Goal: Task Accomplishment & Management: Use online tool/utility

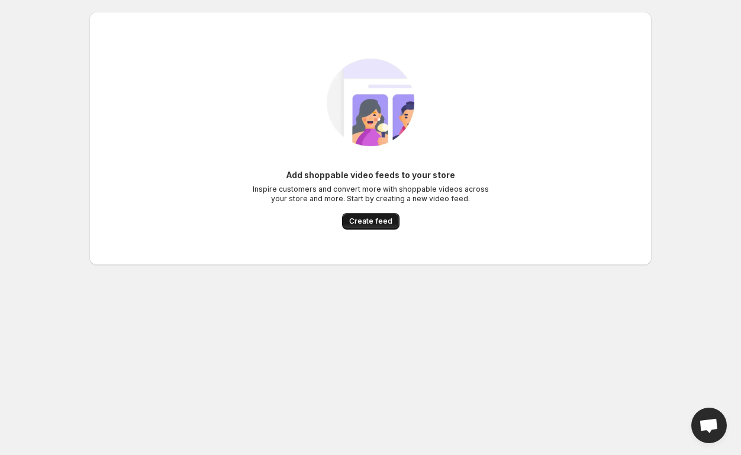
click at [366, 220] on span "Create feed" at bounding box center [370, 221] width 43 height 9
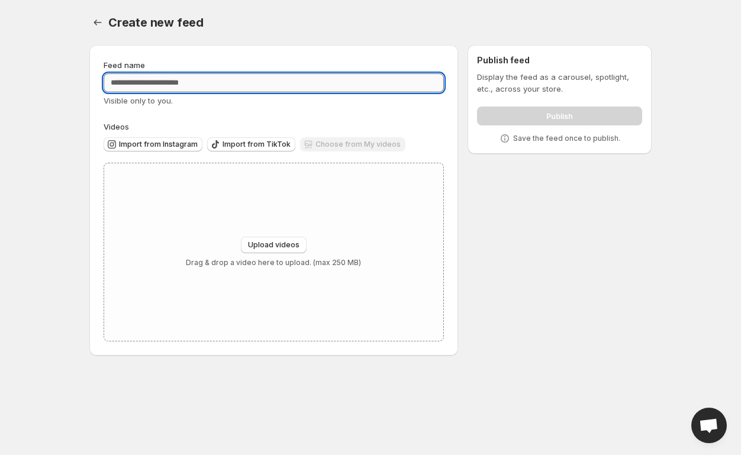
click at [187, 84] on input "Feed name" at bounding box center [274, 82] width 340 height 19
type input "**********"
click at [275, 244] on span "Upload videos" at bounding box center [274, 244] width 52 height 9
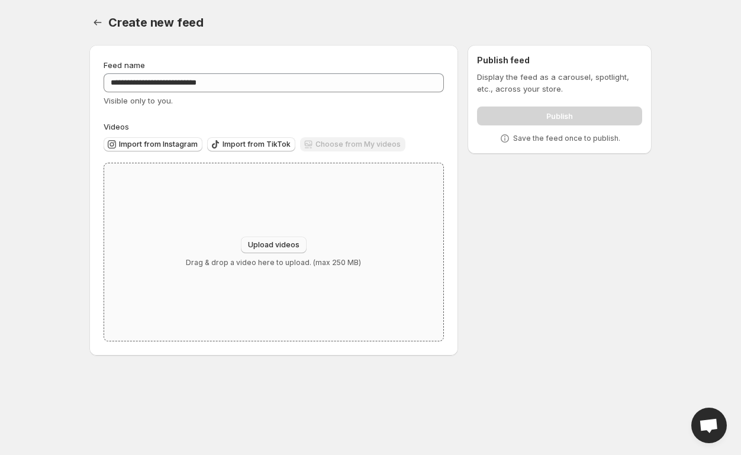
type input "**********"
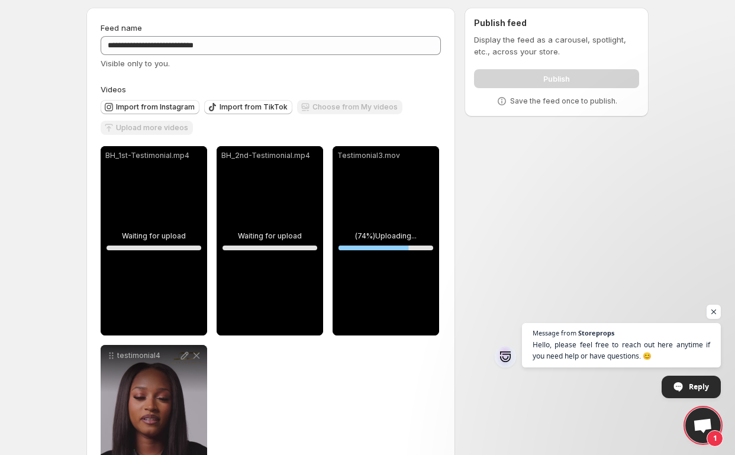
scroll to position [146, 0]
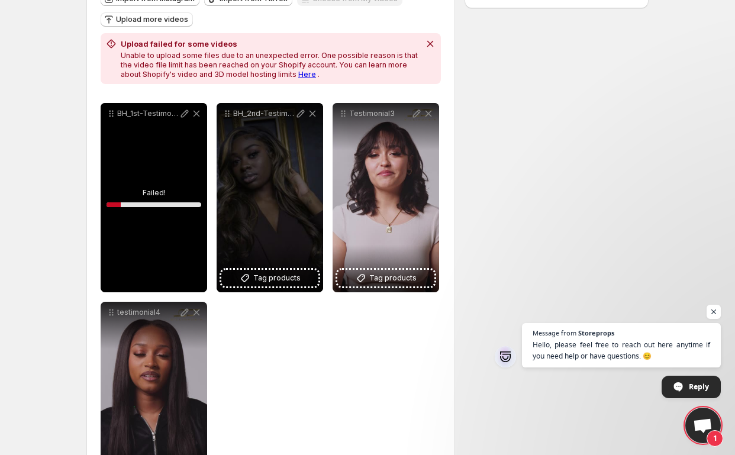
click at [153, 203] on div "BH_1st-Testimonial" at bounding box center [154, 197] width 107 height 189
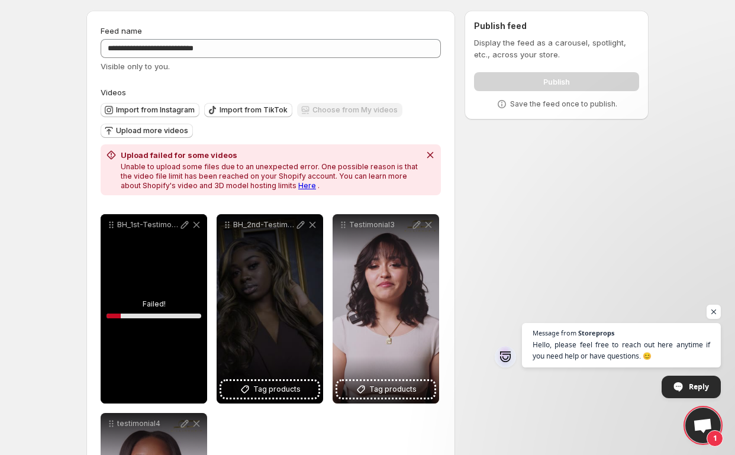
scroll to position [0, 0]
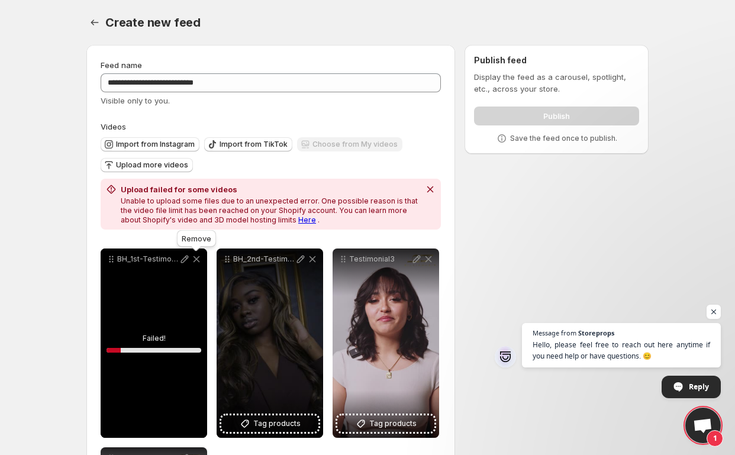
click at [198, 259] on icon at bounding box center [197, 259] width 7 height 7
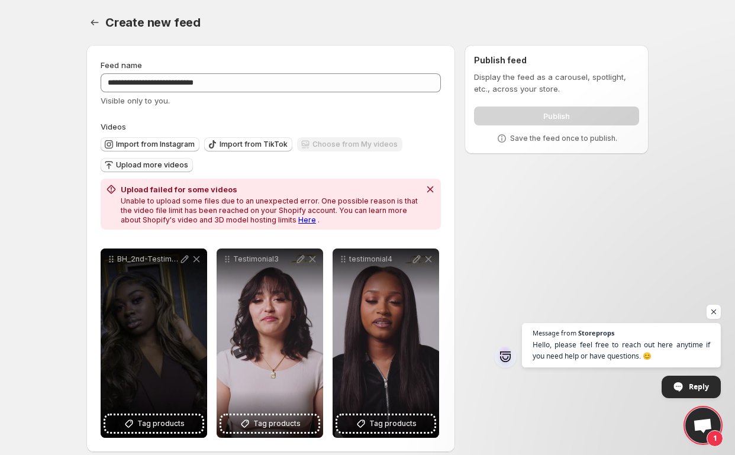
click at [165, 167] on span "Upload more videos" at bounding box center [152, 164] width 72 height 9
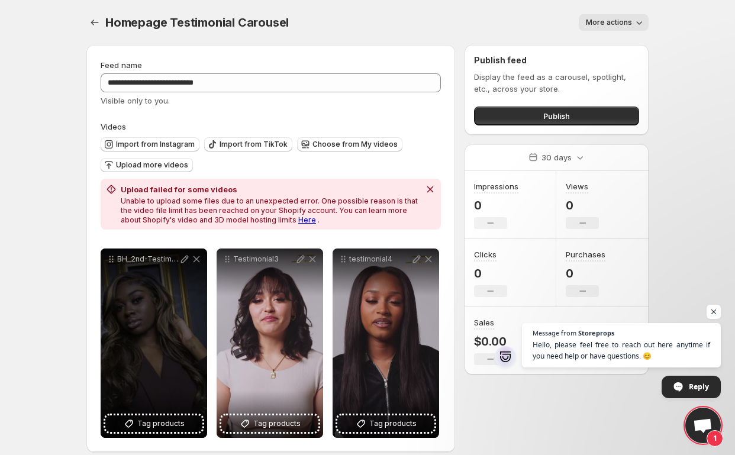
scroll to position [12, 0]
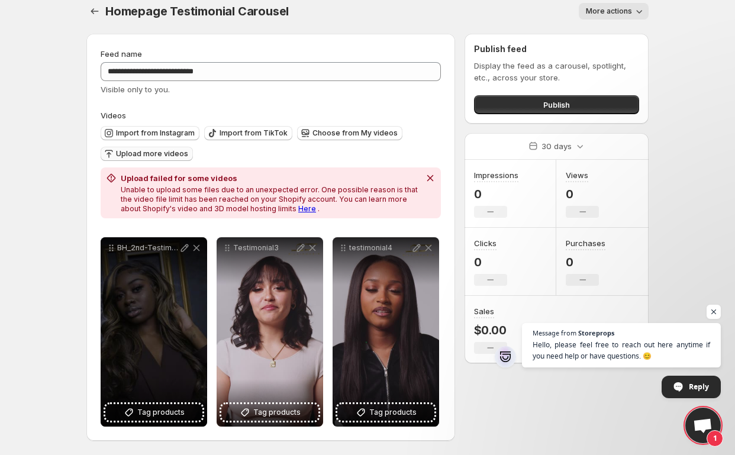
click at [155, 156] on span "Upload more videos" at bounding box center [152, 153] width 72 height 9
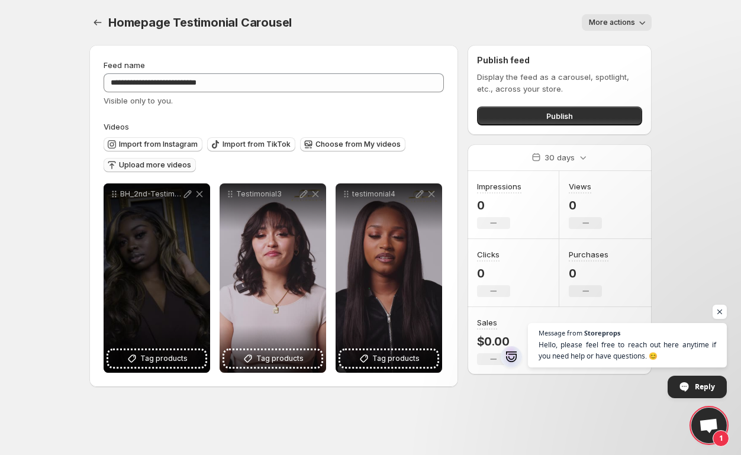
click at [163, 167] on span "Upload more videos" at bounding box center [155, 164] width 72 height 9
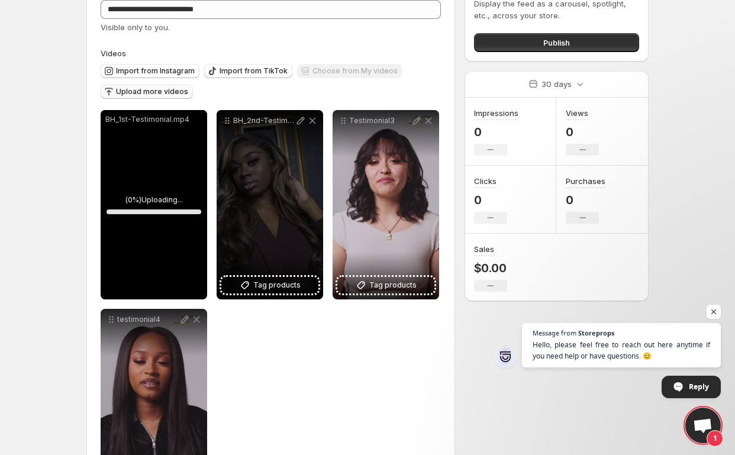
scroll to position [77, 0]
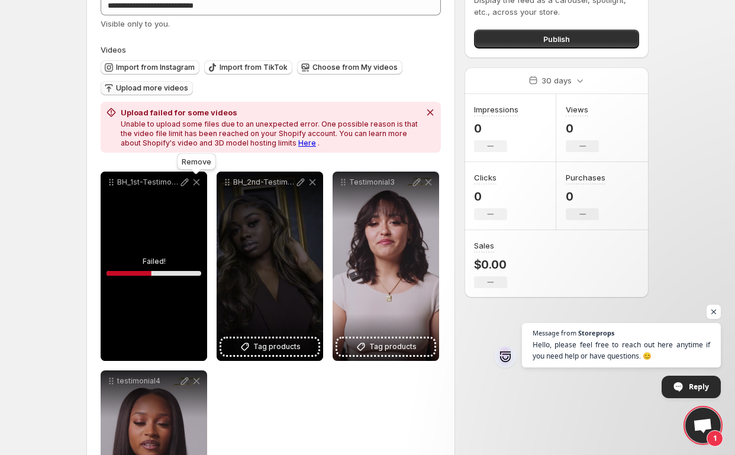
click at [197, 182] on icon at bounding box center [197, 182] width 7 height 7
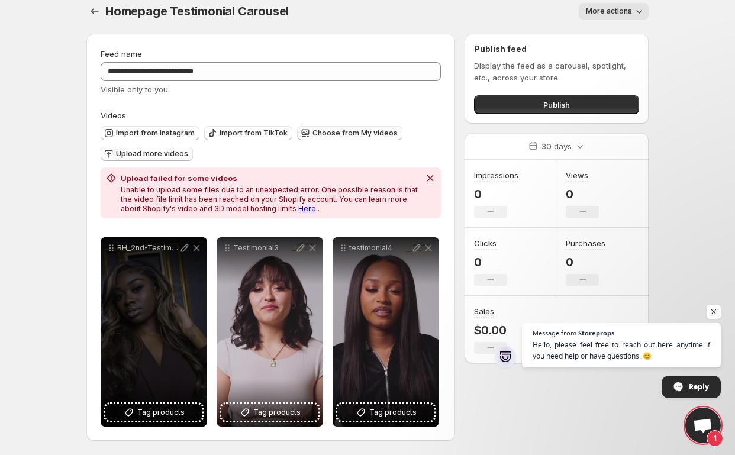
click at [334, 138] on button "Choose from My videos" at bounding box center [349, 133] width 105 height 14
click at [338, 137] on button "Choose from My videos" at bounding box center [349, 133] width 105 height 14
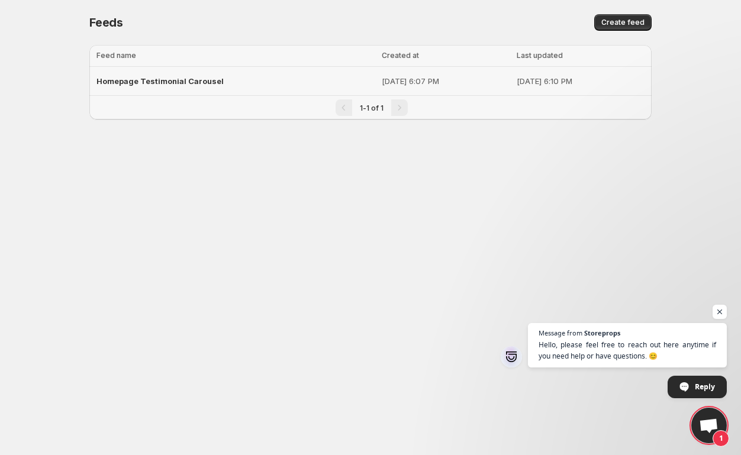
click at [197, 81] on span "Homepage Testimonial Carousel" at bounding box center [159, 80] width 127 height 9
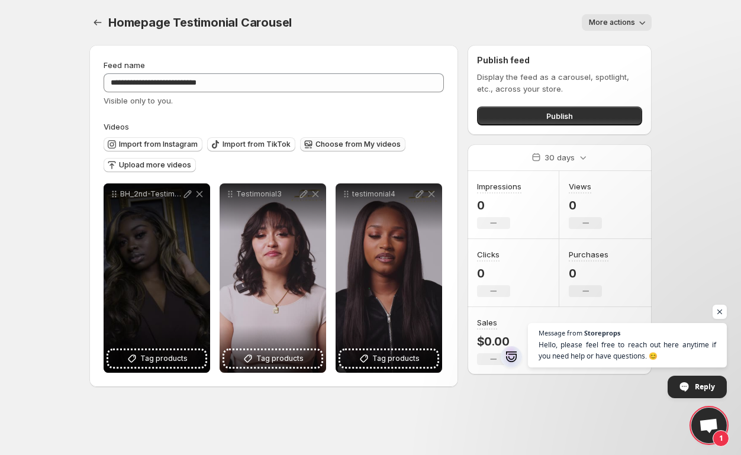
click at [322, 143] on span "Choose from My videos" at bounding box center [358, 144] width 85 height 9
click at [343, 142] on span "Choose from My videos" at bounding box center [358, 144] width 85 height 9
click at [159, 166] on span "Upload more videos" at bounding box center [155, 164] width 72 height 9
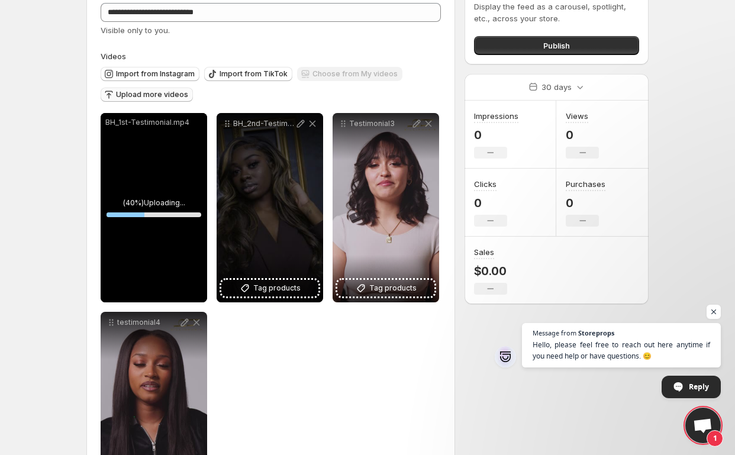
scroll to position [71, 0]
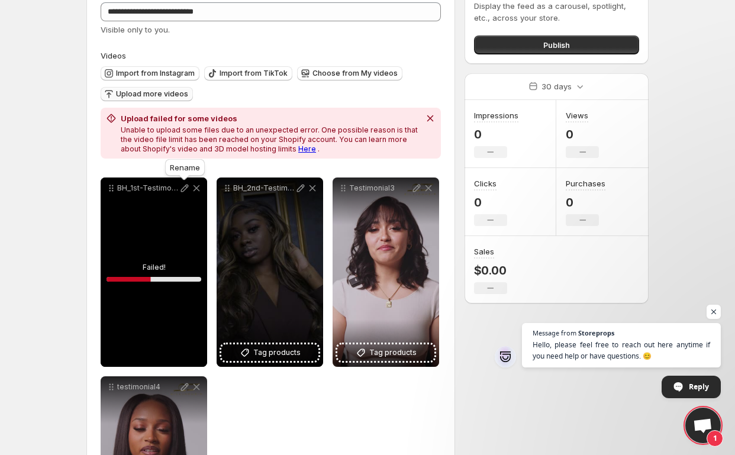
click at [186, 189] on icon at bounding box center [185, 189] width 8 height 8
click at [194, 189] on icon at bounding box center [197, 188] width 12 height 12
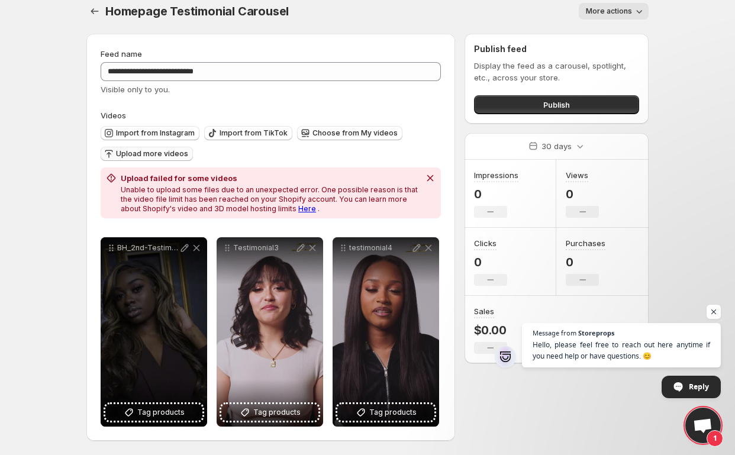
scroll to position [12, 0]
click at [98, 208] on div "**********" at bounding box center [270, 237] width 369 height 407
click at [175, 156] on span "Upload more videos" at bounding box center [152, 153] width 72 height 9
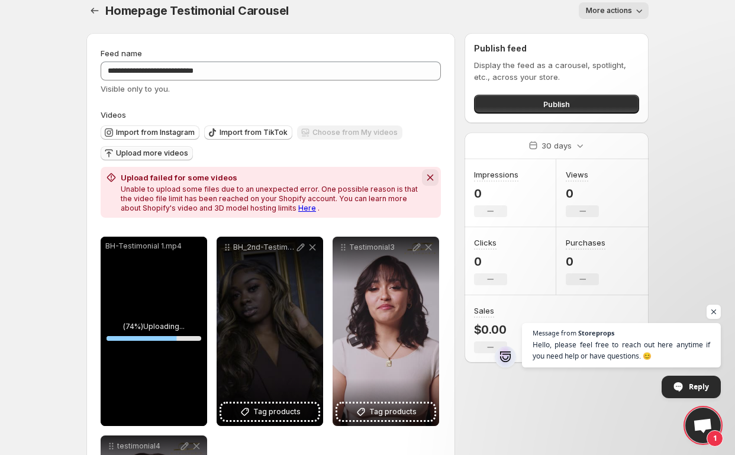
click at [434, 177] on icon "Dismiss notification" at bounding box center [430, 178] width 12 height 12
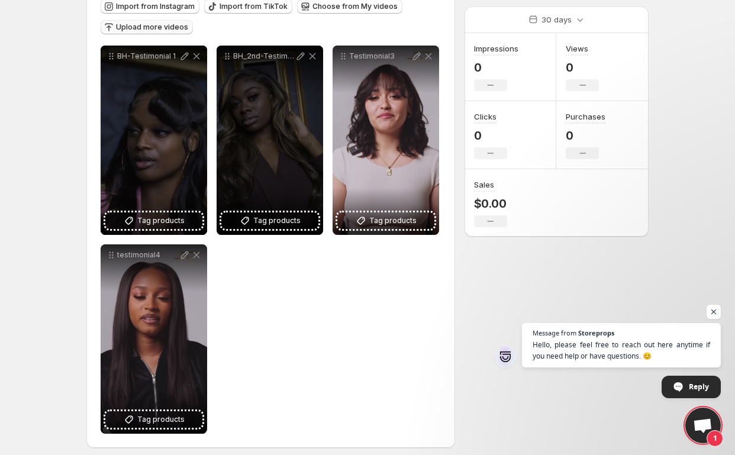
scroll to position [0, 0]
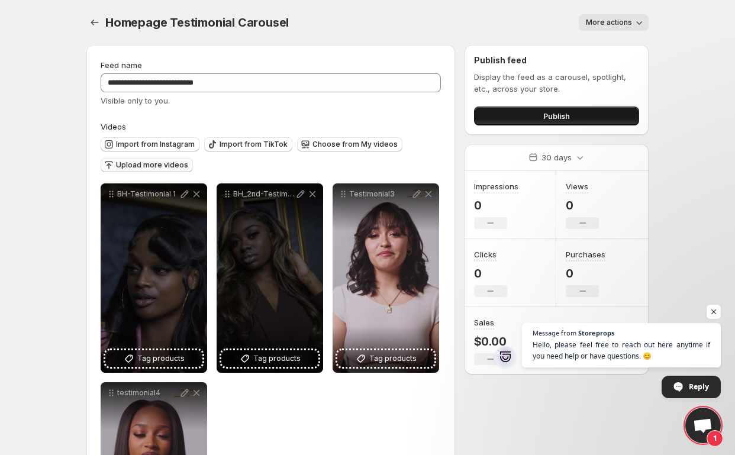
click at [542, 118] on button "Publish" at bounding box center [556, 116] width 165 height 19
click at [507, 117] on button "Publish" at bounding box center [556, 116] width 165 height 19
